Goal: Task Accomplishment & Management: Use online tool/utility

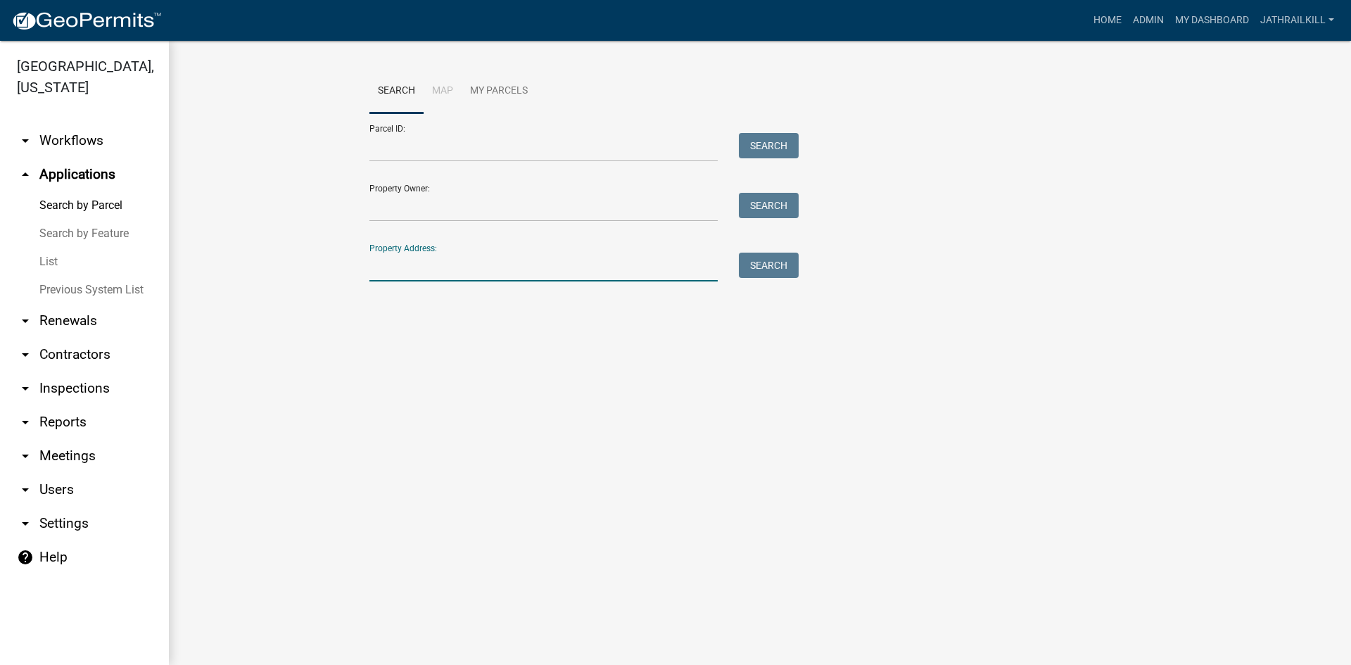
click at [459, 257] on input "Property Address:" at bounding box center [543, 267] width 348 height 29
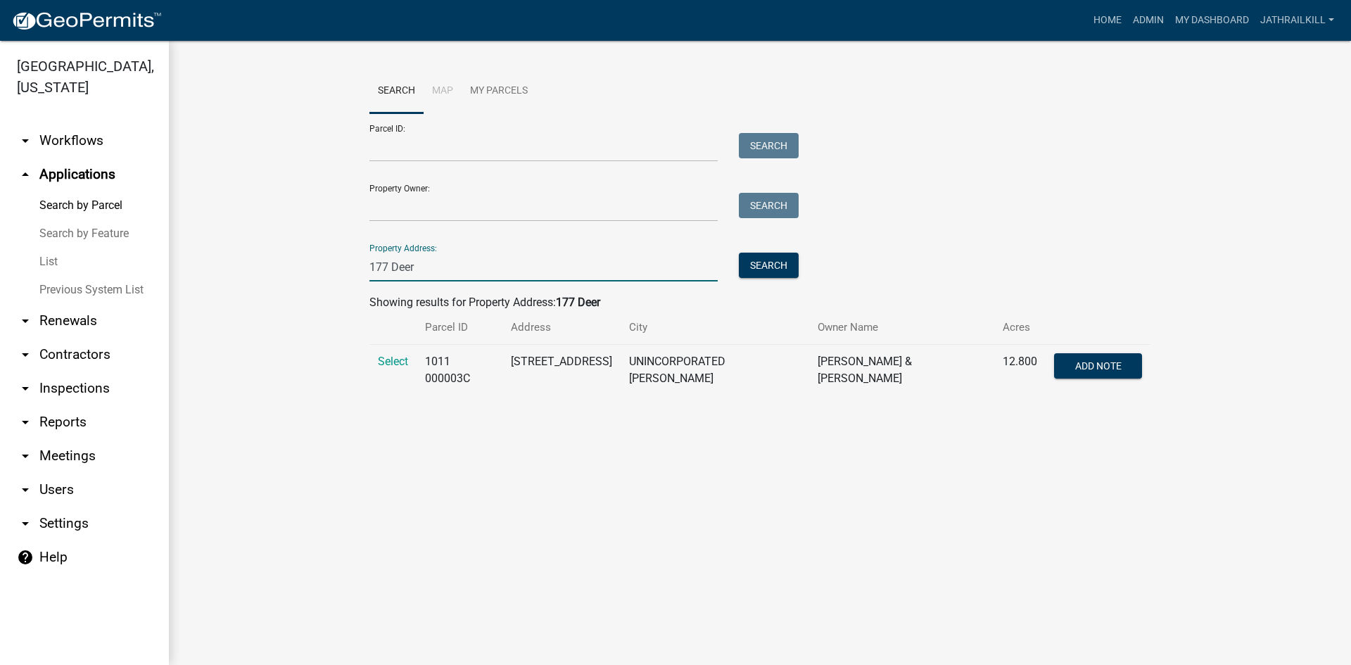
type input "177 Deer"
click at [405, 369] on td "Select" at bounding box center [392, 370] width 47 height 51
click at [388, 373] on td "Select" at bounding box center [392, 370] width 47 height 51
click at [389, 367] on span "Select" at bounding box center [393, 361] width 30 height 13
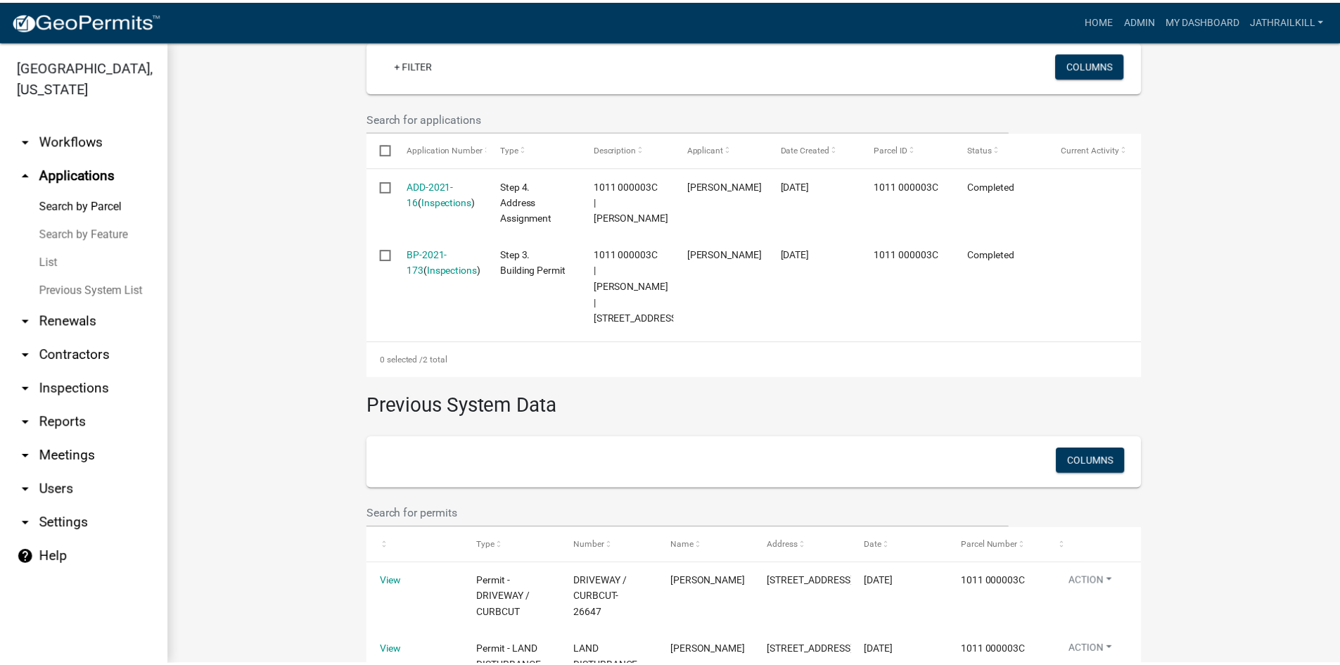
scroll to position [336, 0]
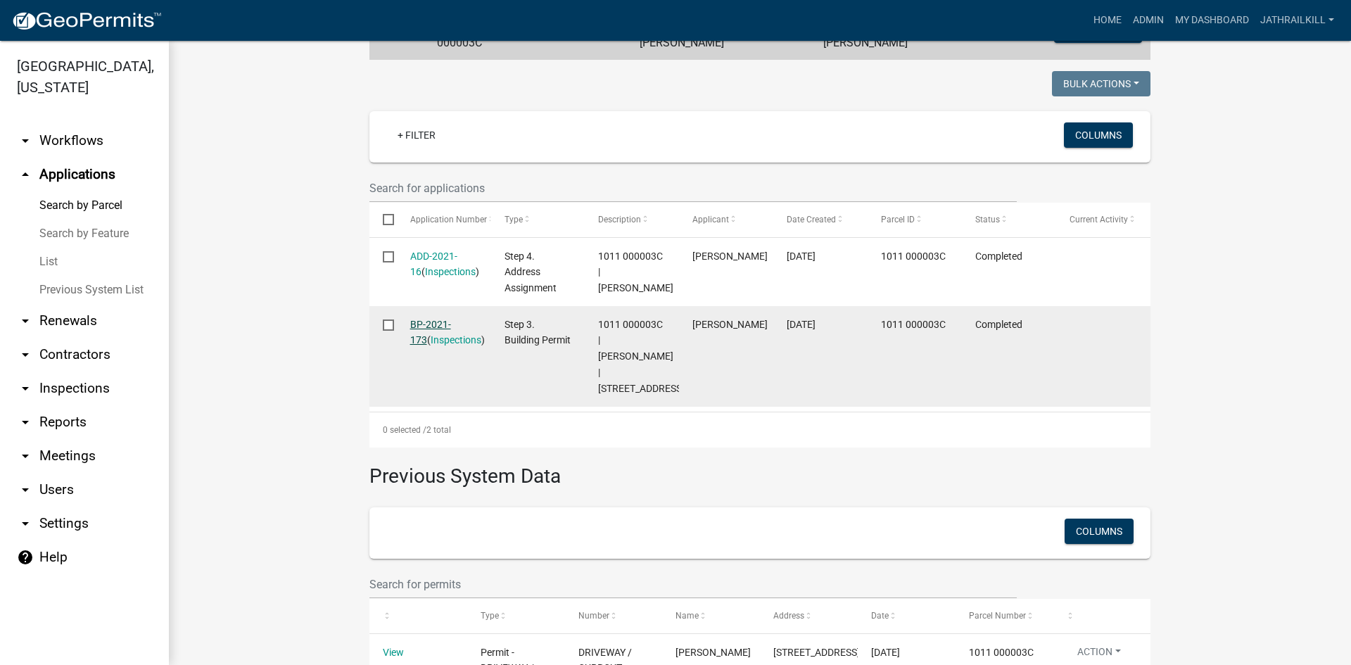
click at [443, 324] on link "BP-2021-173" at bounding box center [430, 332] width 41 height 27
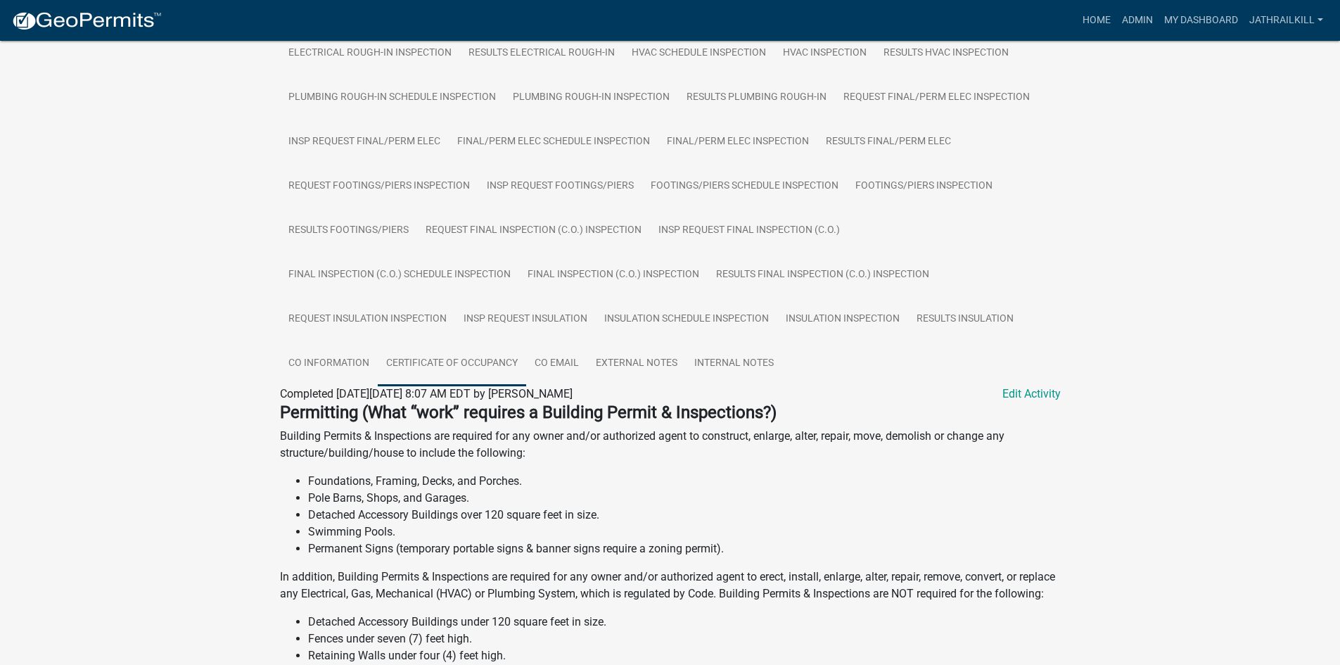
scroll to position [704, 0]
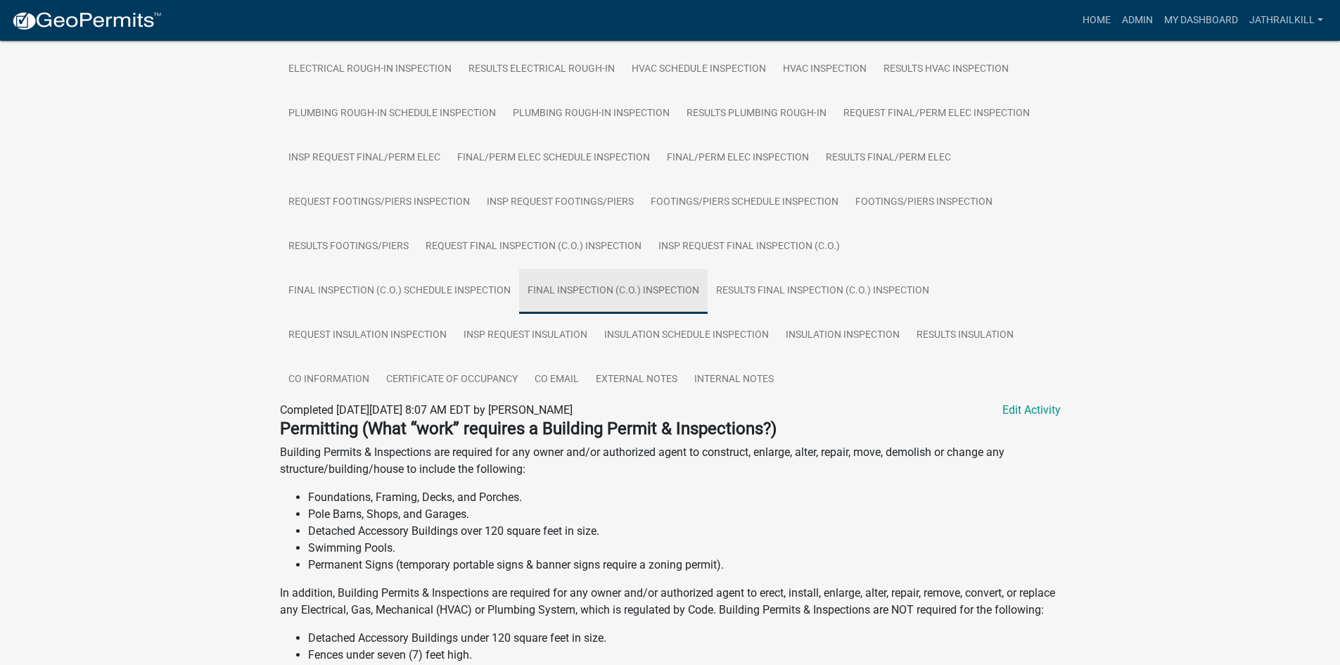
click at [681, 269] on link "Final Inspection (C.O.) Inspection" at bounding box center [613, 291] width 189 height 45
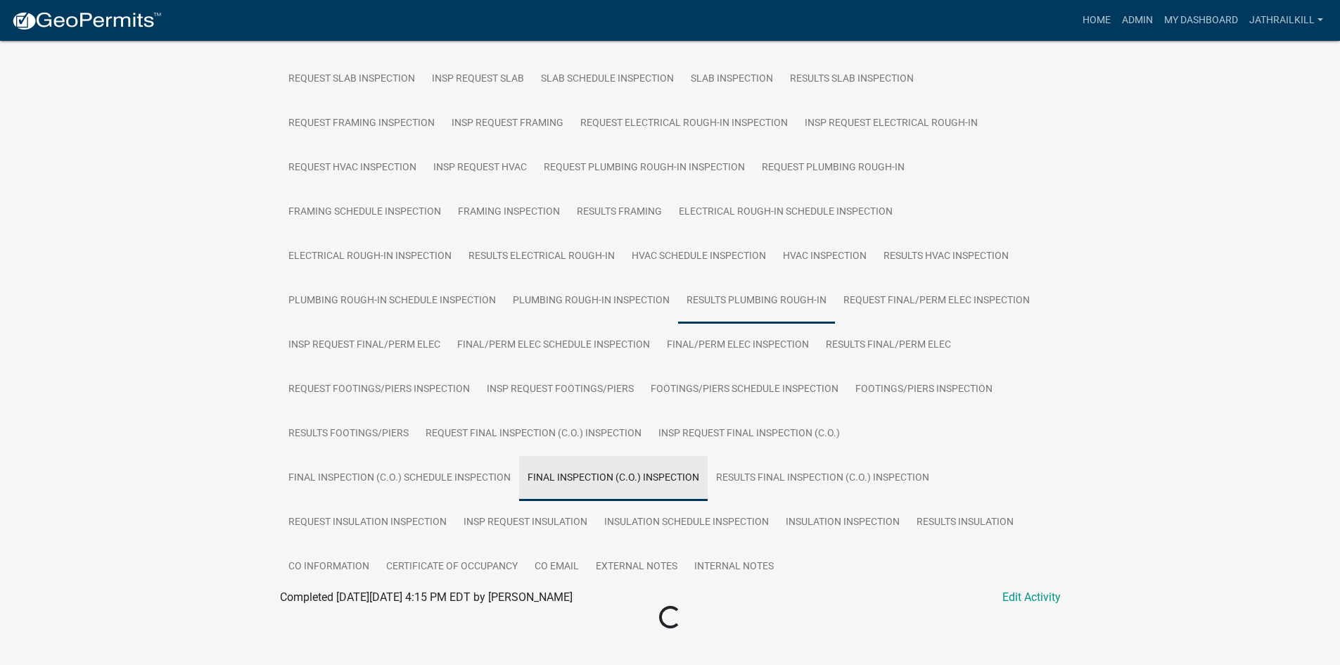
scroll to position [541, 0]
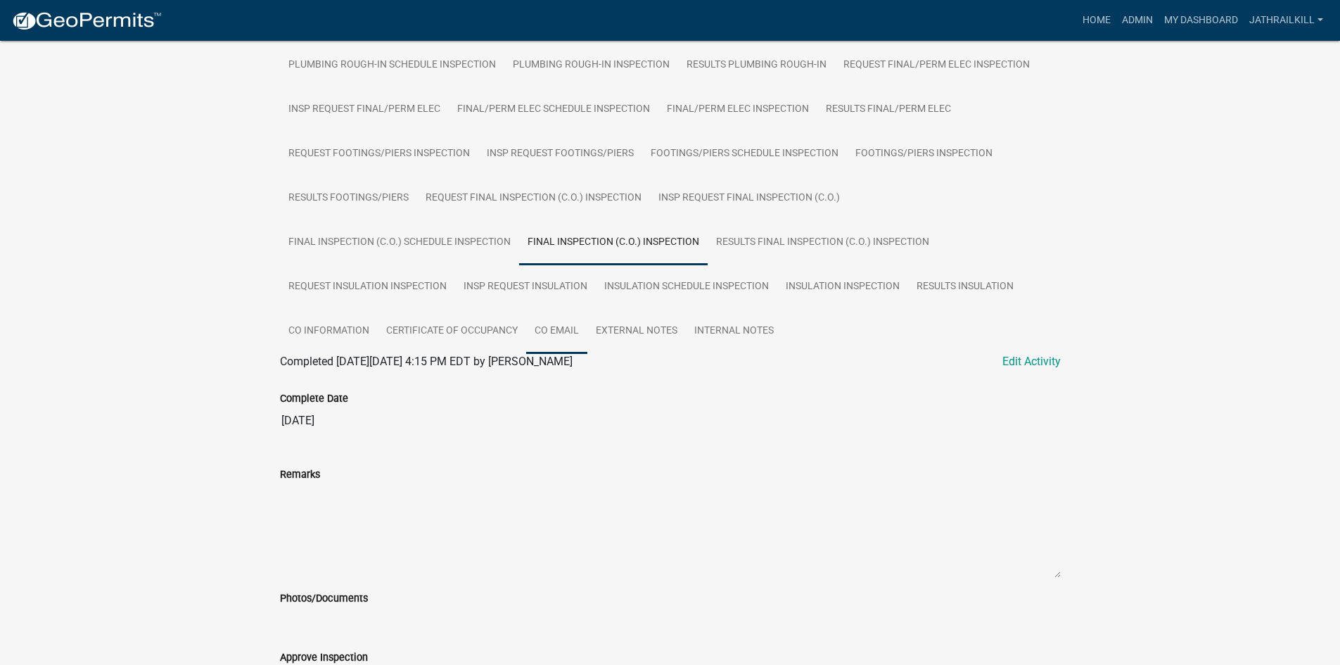
click at [561, 341] on link "CO Email" at bounding box center [556, 331] width 61 height 45
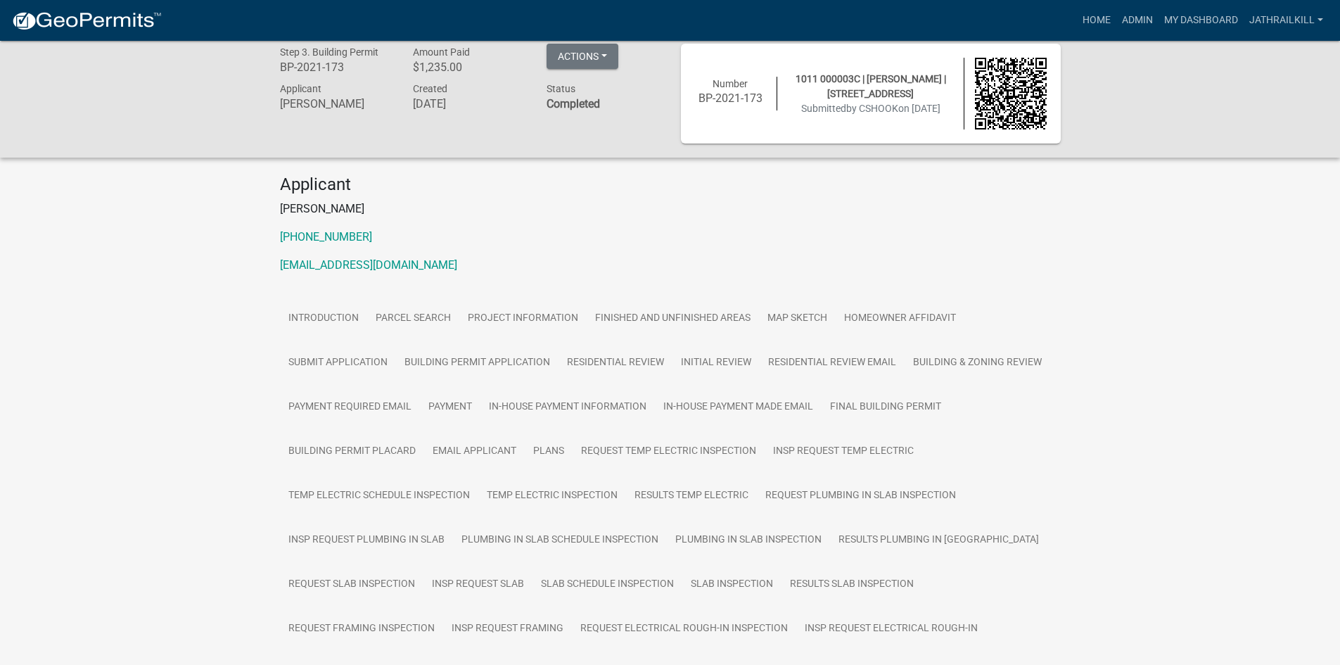
scroll to position [0, 0]
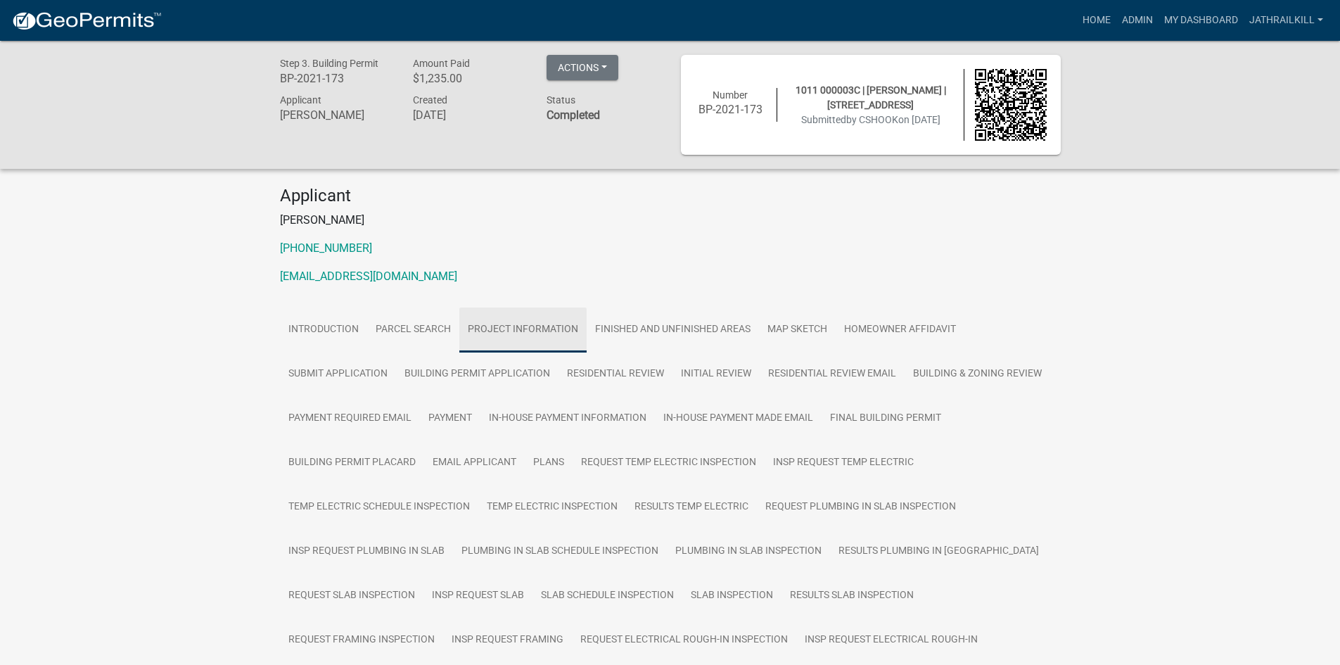
click at [549, 330] on link "Project Information" at bounding box center [522, 329] width 127 height 45
click at [346, 334] on link "Introduction" at bounding box center [323, 329] width 87 height 45
click at [435, 324] on link "Parcel search" at bounding box center [413, 329] width 92 height 45
click at [549, 312] on link "Project Information" at bounding box center [522, 329] width 127 height 45
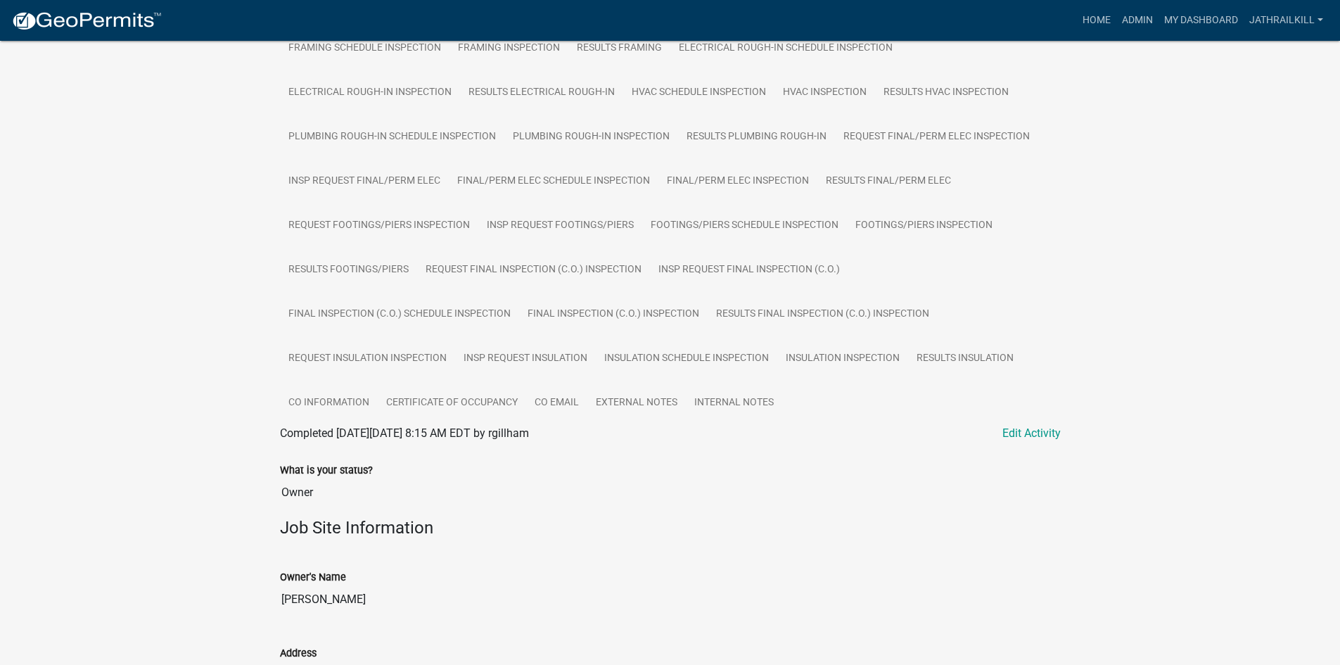
scroll to position [844, 0]
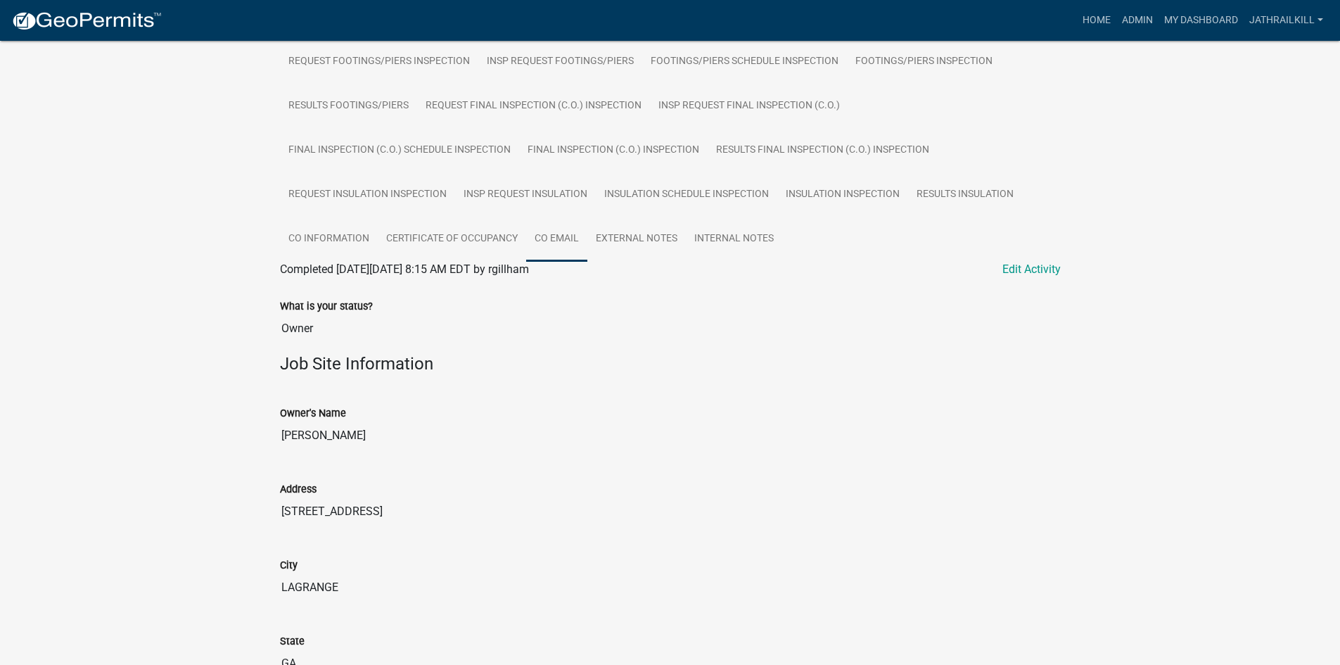
click at [552, 236] on link "CO Email" at bounding box center [556, 239] width 61 height 45
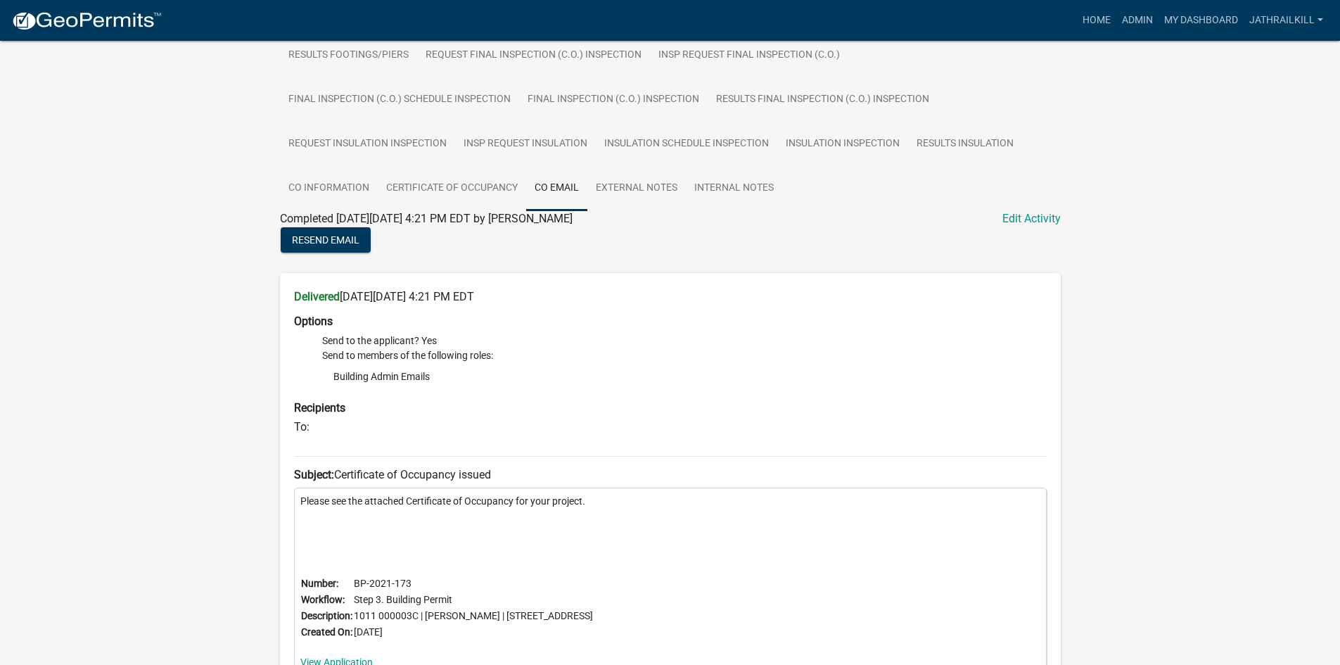
scroll to position [996, 0]
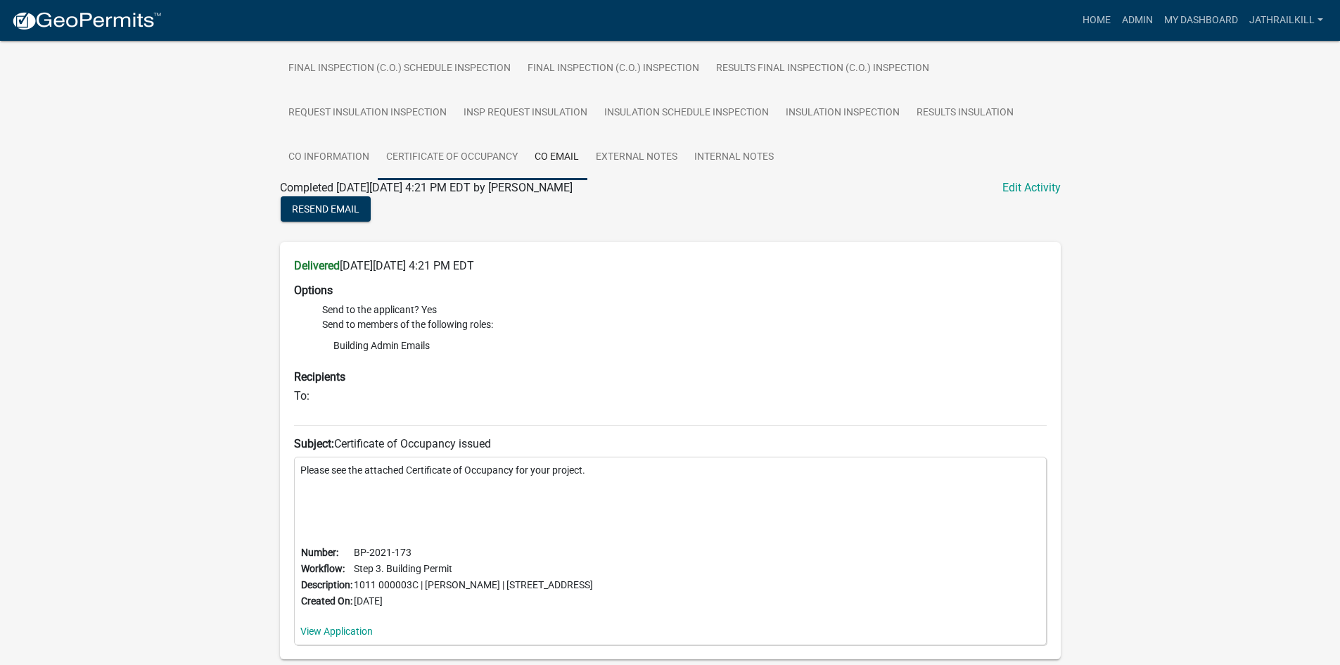
click at [464, 169] on link "Certificate of Occupancy" at bounding box center [452, 157] width 148 height 45
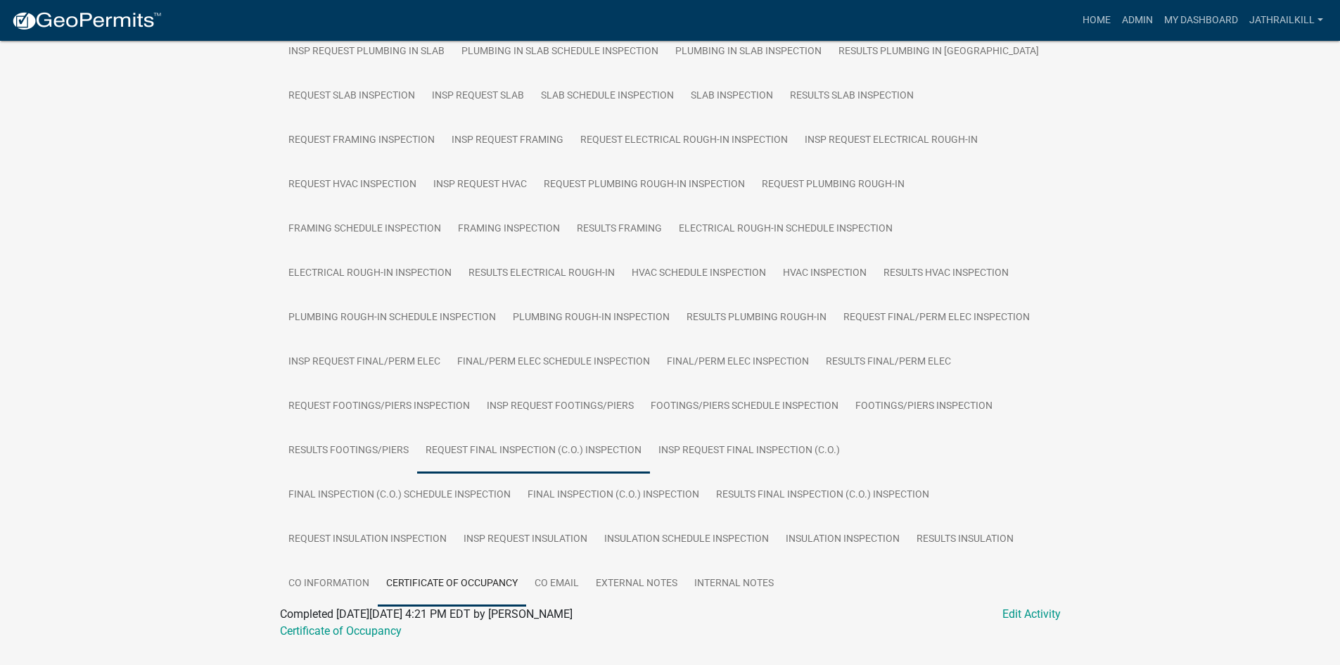
scroll to position [533, 0]
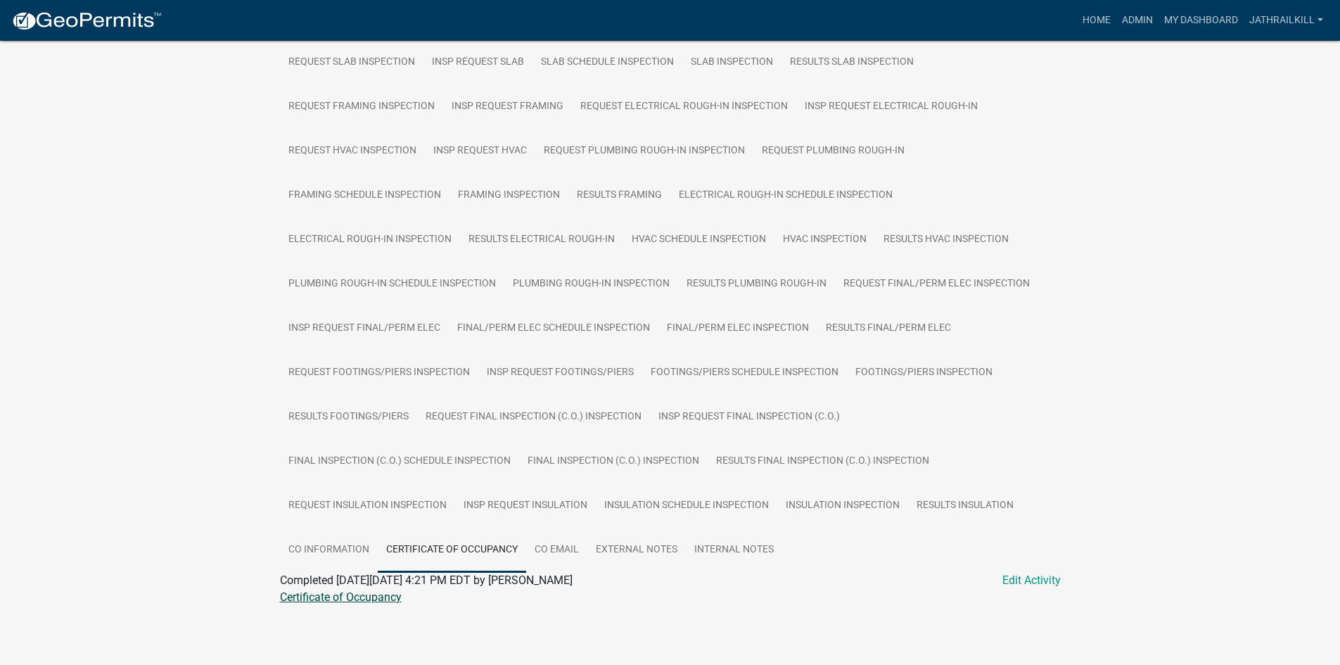
click at [379, 600] on link "Certificate of Occupancy" at bounding box center [341, 596] width 122 height 13
click at [555, 555] on link "CO Email" at bounding box center [556, 550] width 61 height 45
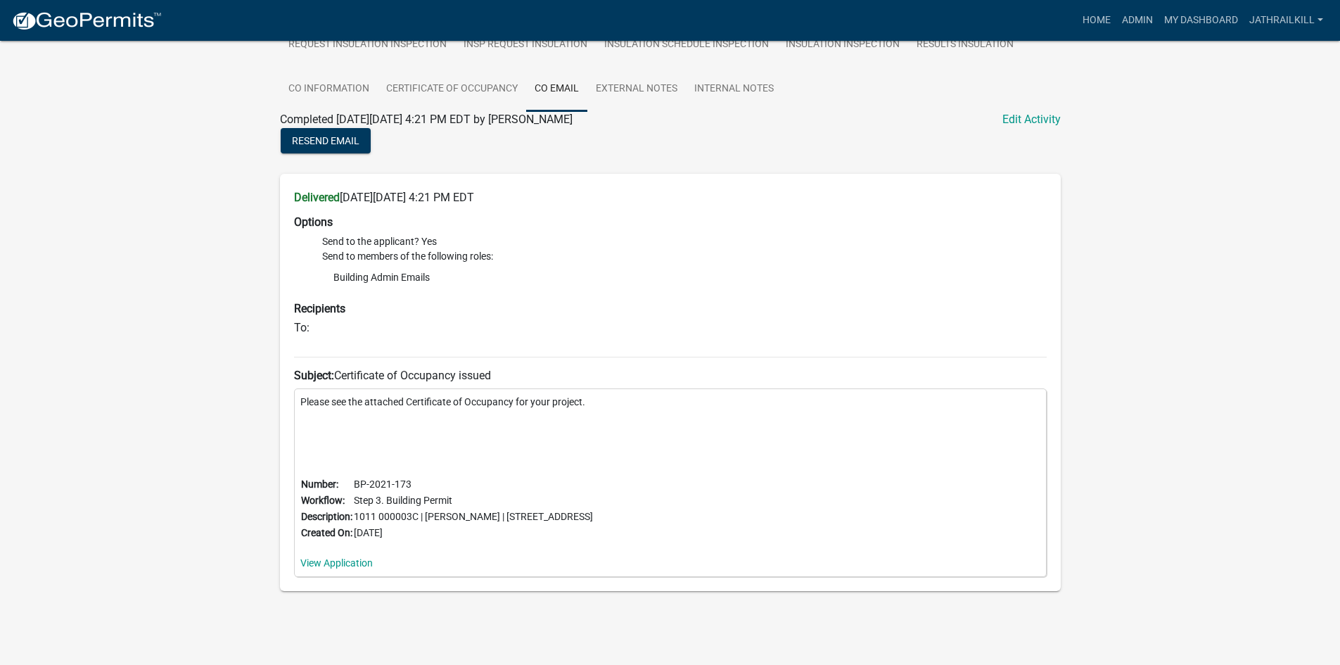
scroll to position [996, 0]
click at [338, 134] on span "Resend Email" at bounding box center [326, 137] width 68 height 11
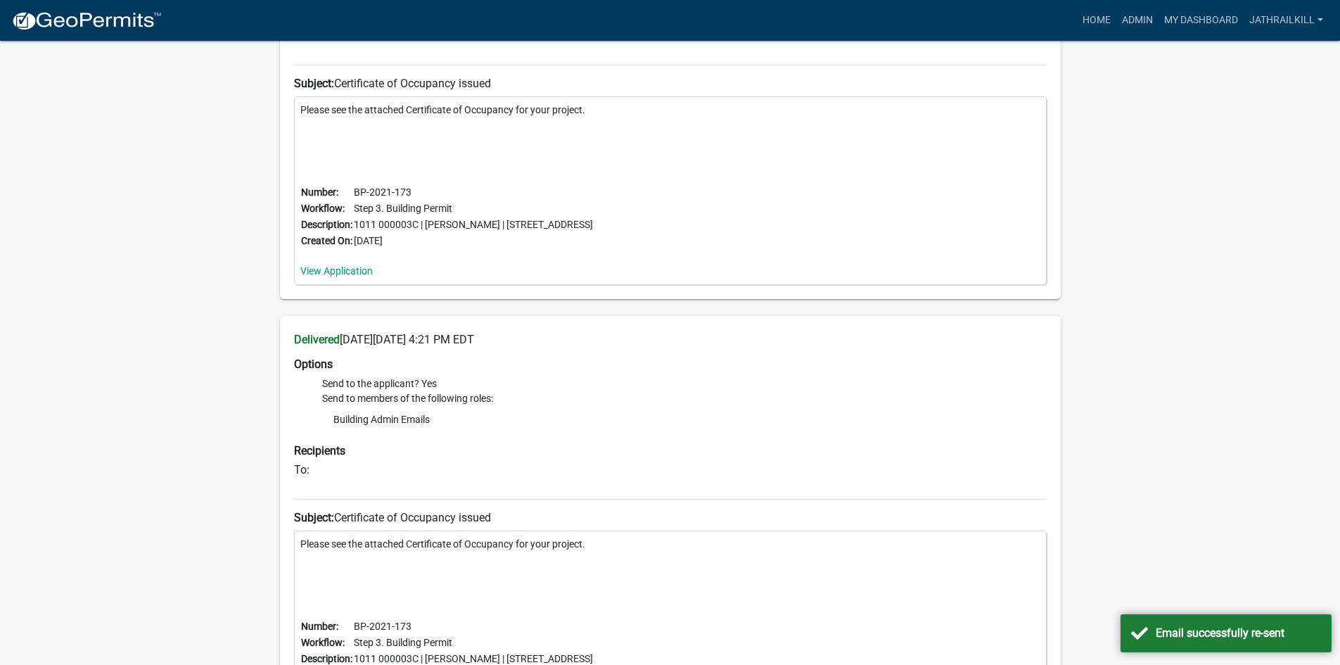
scroll to position [1430, 0]
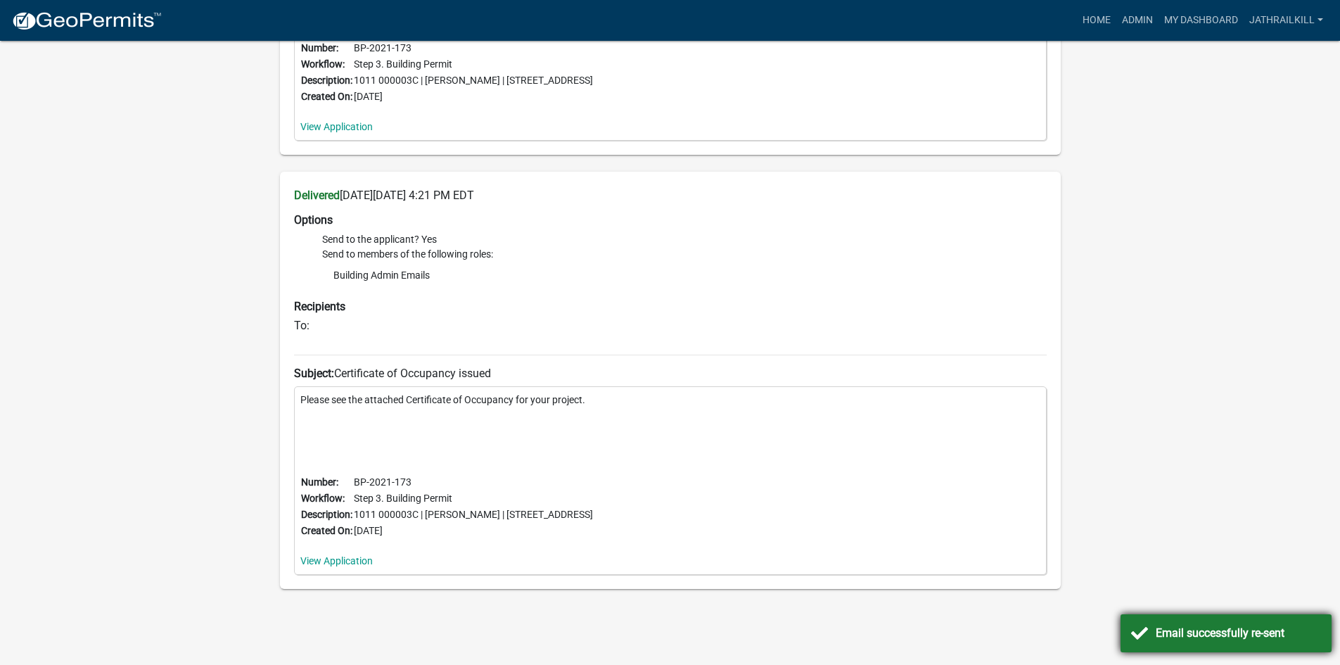
click at [1208, 623] on div "Email successfully re-sent" at bounding box center [1226, 633] width 211 height 38
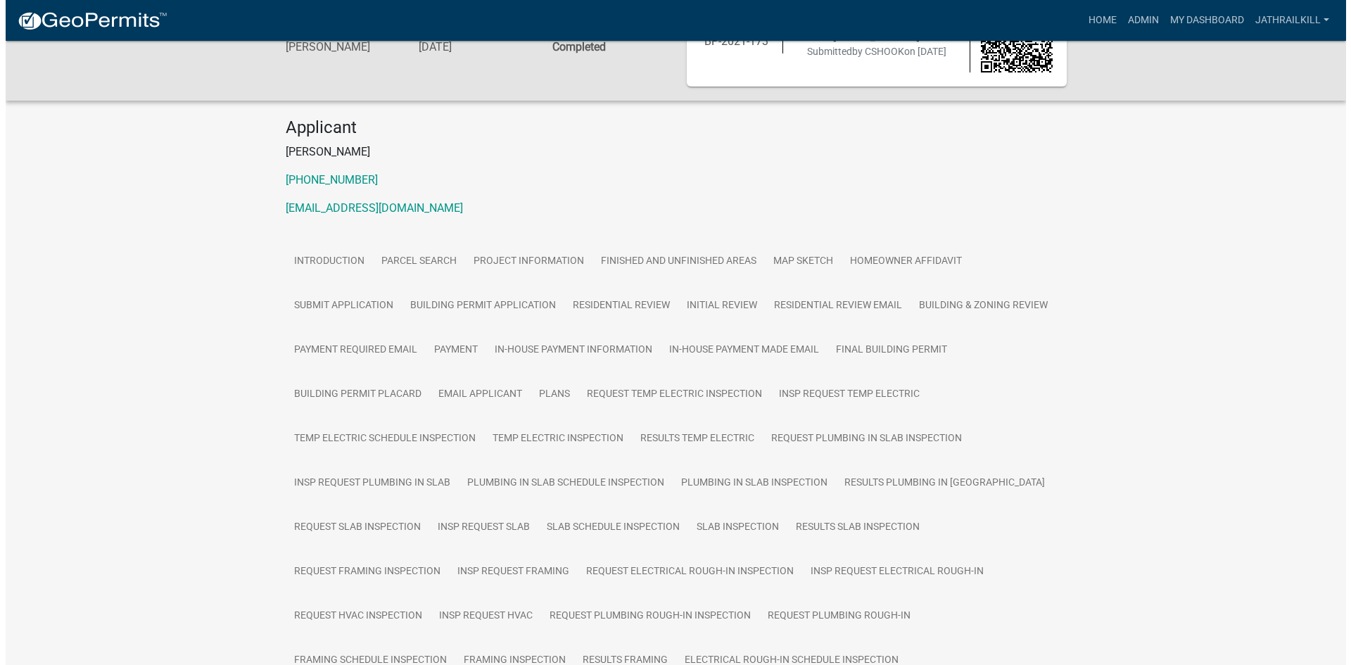
scroll to position [0, 0]
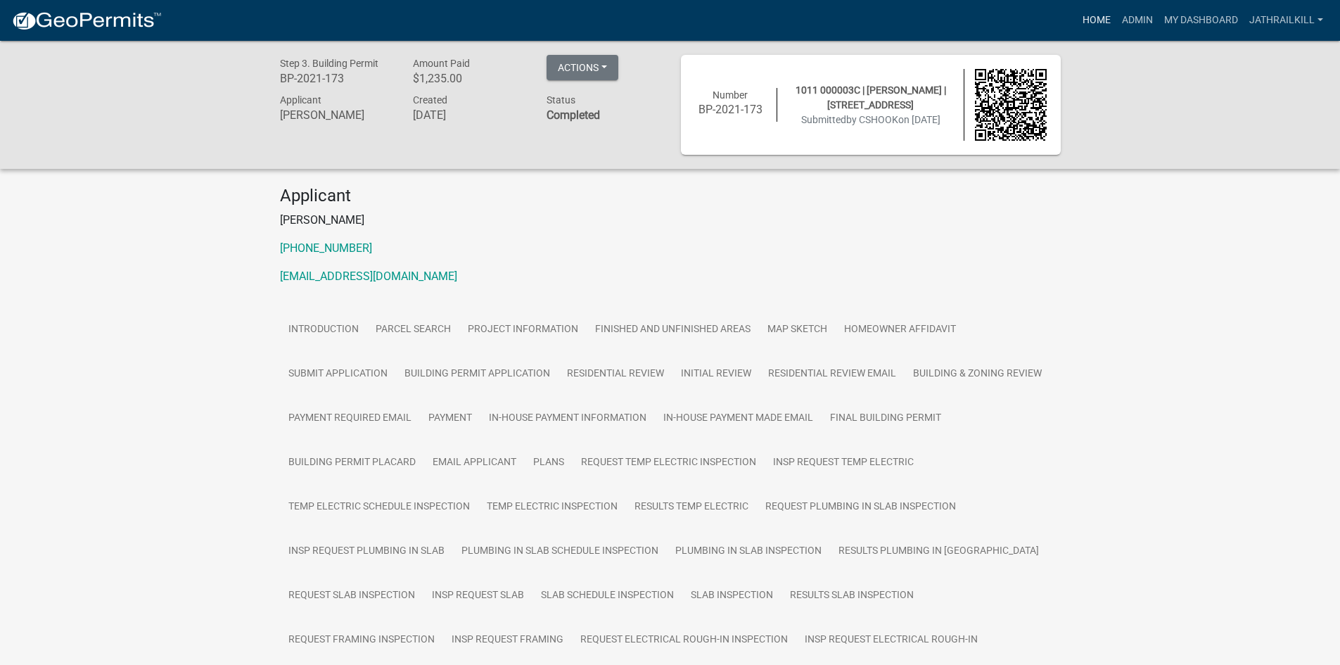
click at [1096, 15] on link "Home" at bounding box center [1096, 20] width 39 height 27
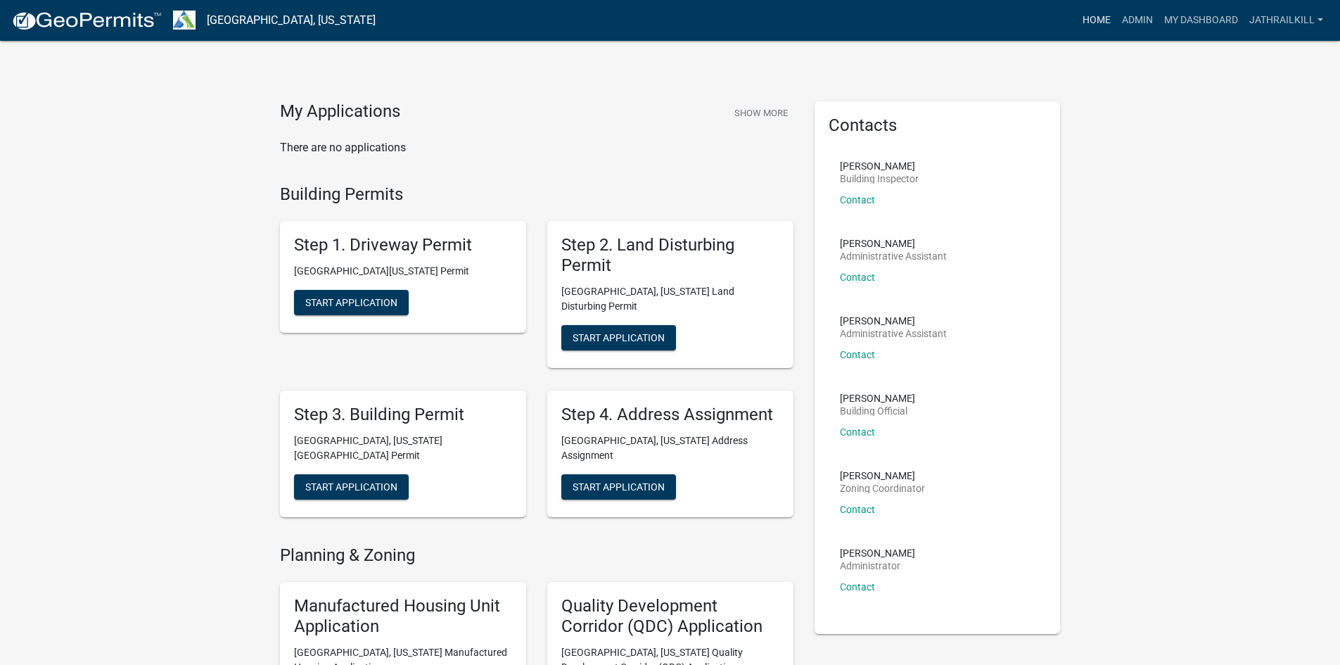
drag, startPoint x: 1085, startPoint y: 27, endPoint x: 1035, endPoint y: 23, distance: 50.1
click at [1085, 27] on link "Home" at bounding box center [1096, 20] width 39 height 27
click at [1107, 20] on link "Home" at bounding box center [1096, 20] width 39 height 27
click at [1128, 25] on link "Admin" at bounding box center [1138, 20] width 42 height 27
